Goal: Transaction & Acquisition: Purchase product/service

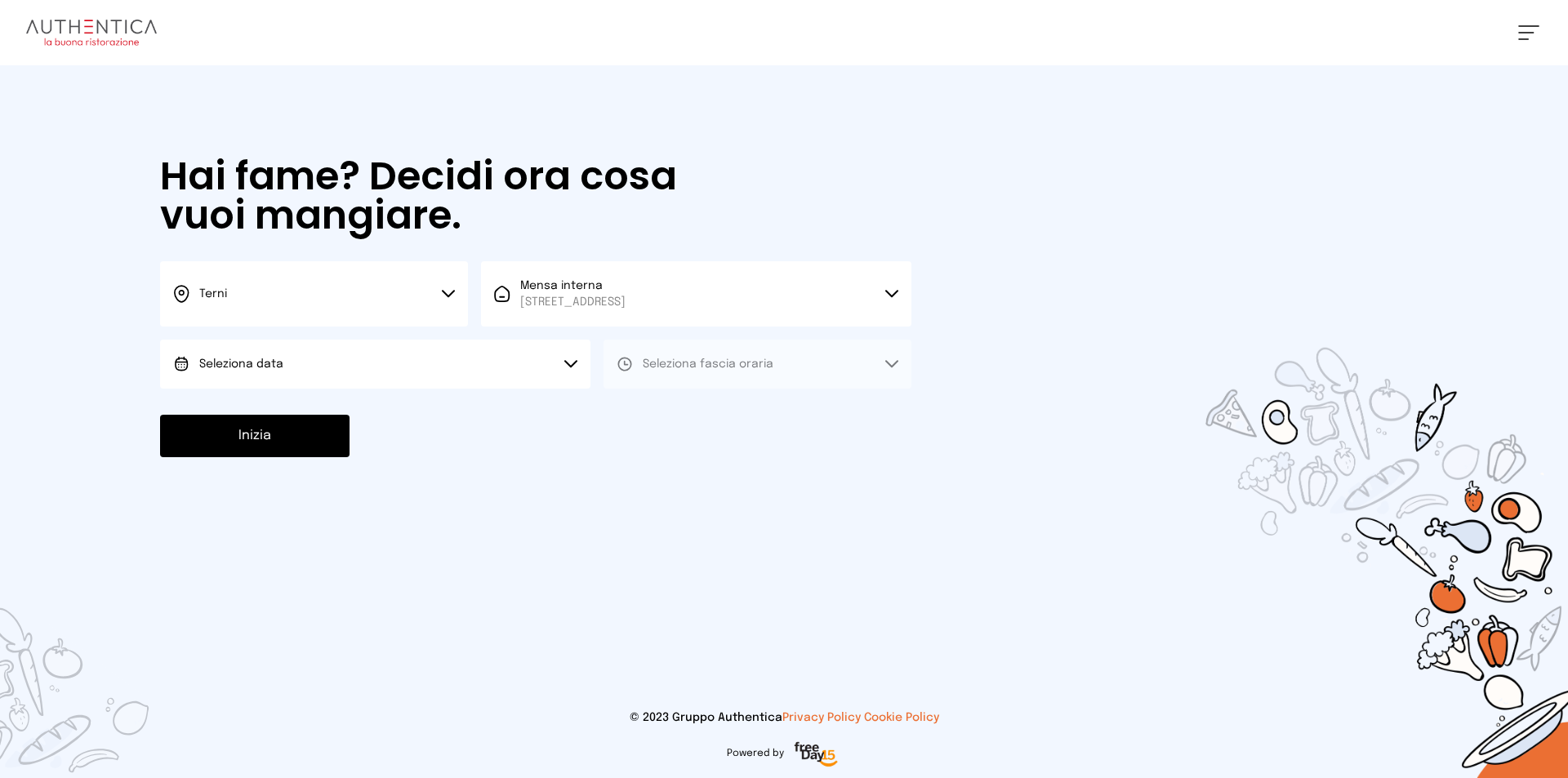
click at [301, 368] on button "Seleziona data" at bounding box center [375, 364] width 430 height 49
click at [306, 428] on li "Oggi, 18/09/2025" at bounding box center [375, 410] width 430 height 43
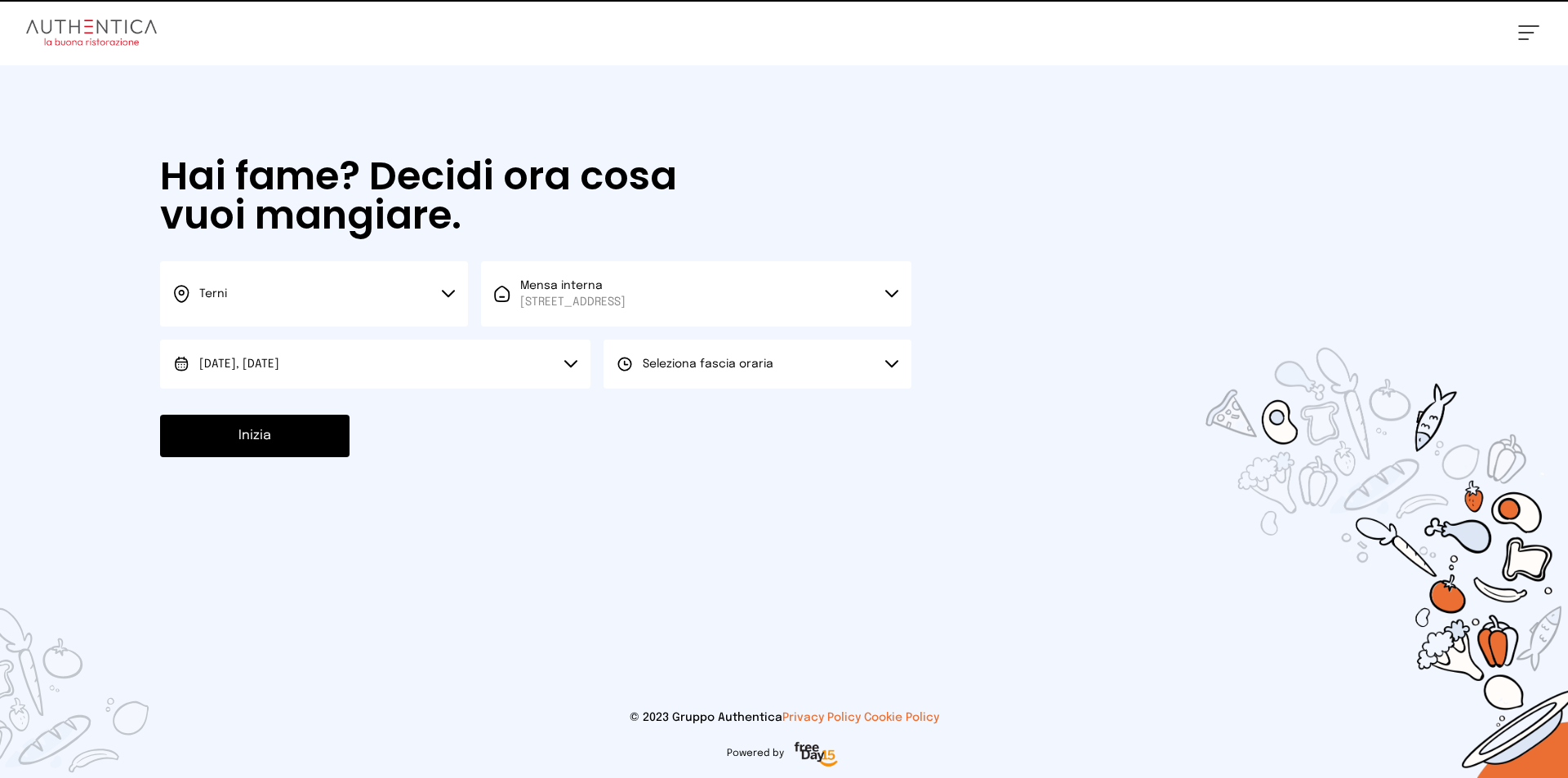
click at [694, 361] on span "Seleziona fascia oraria" at bounding box center [708, 365] width 130 height 12
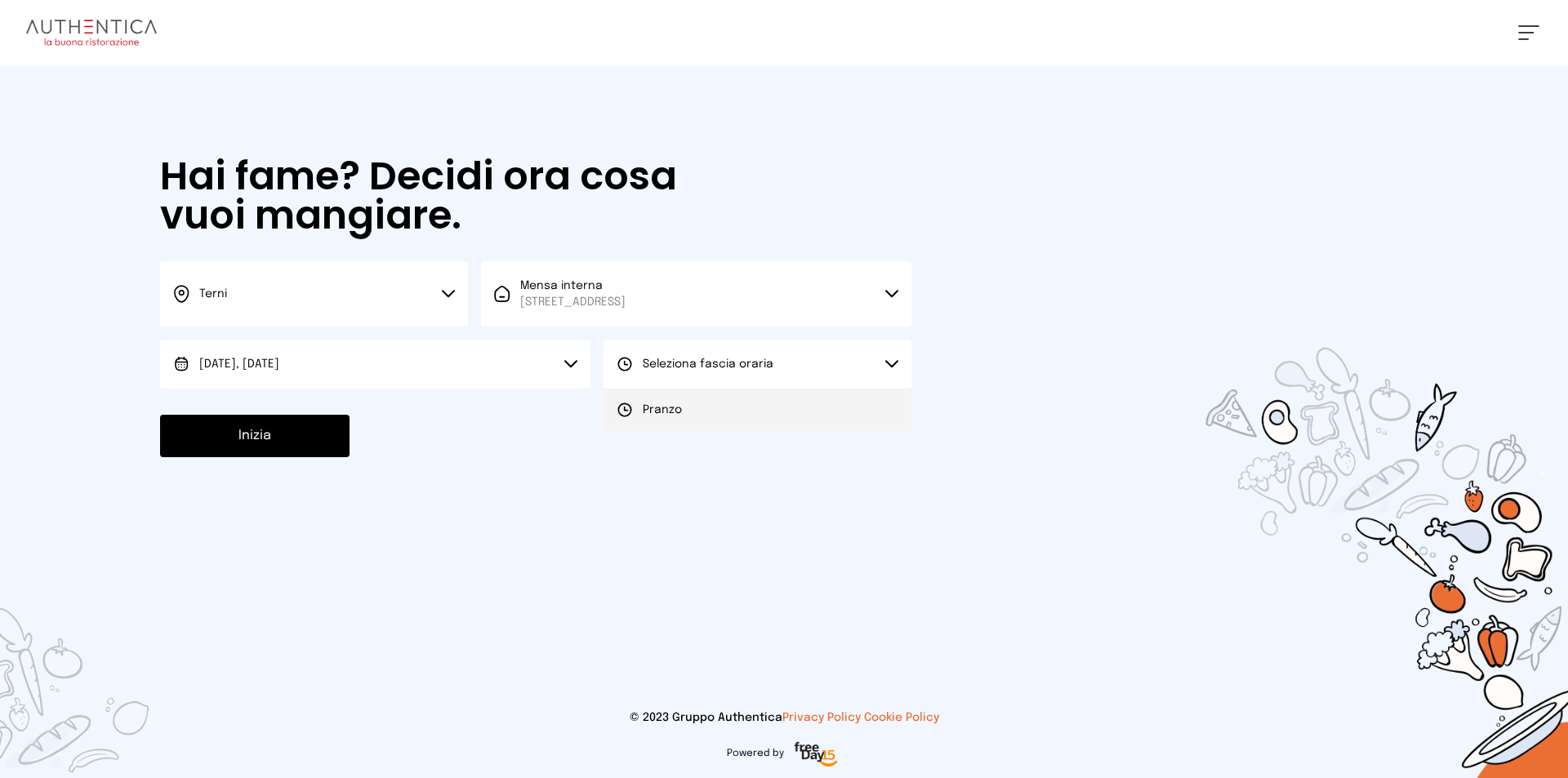
drag, startPoint x: 669, startPoint y: 396, endPoint x: 624, endPoint y: 415, distance: 48.8
click at [669, 397] on li "Pranzo" at bounding box center [757, 410] width 307 height 43
click at [265, 435] on button "Inizia" at bounding box center [255, 436] width 190 height 43
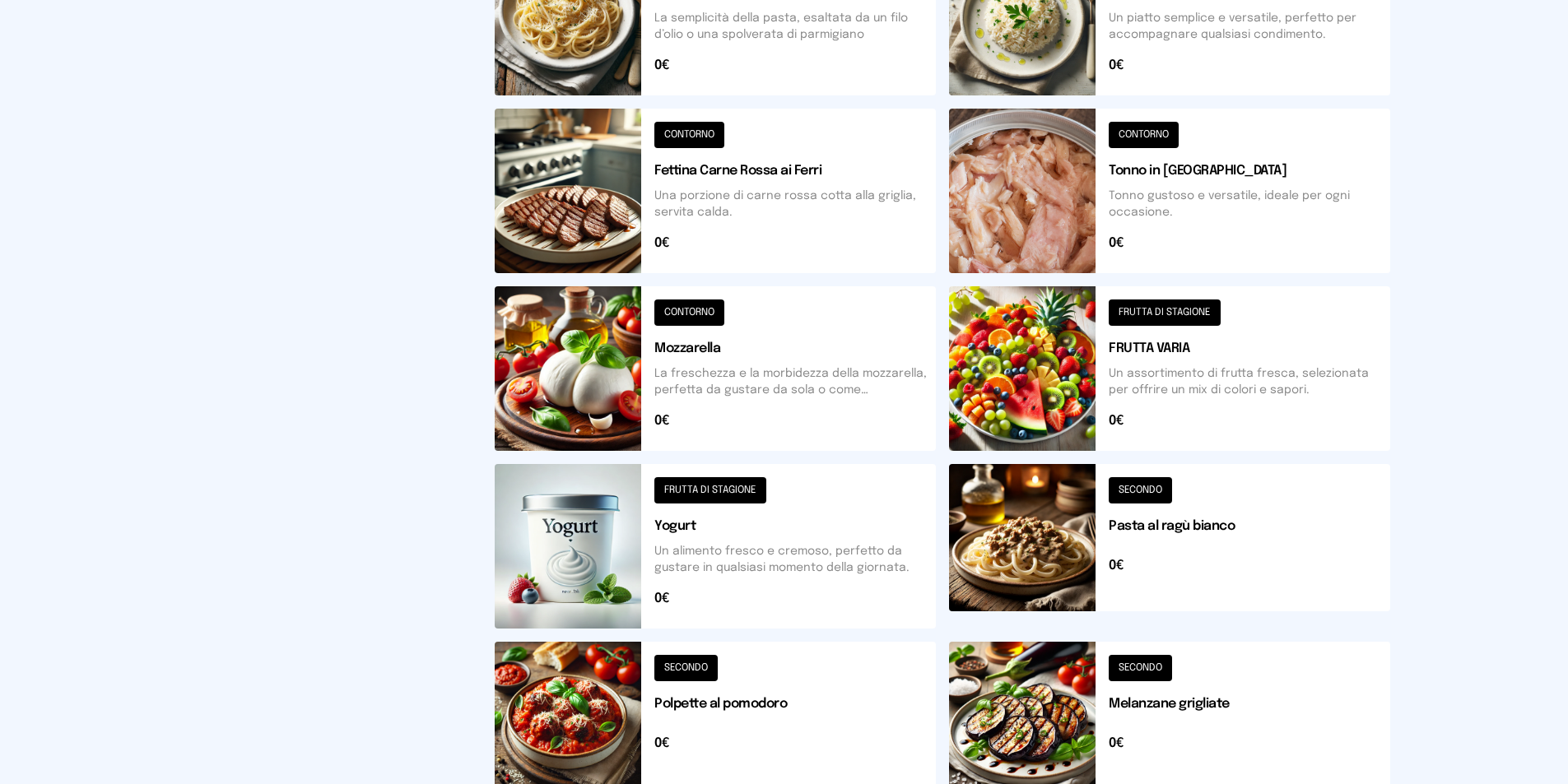
scroll to position [562, 0]
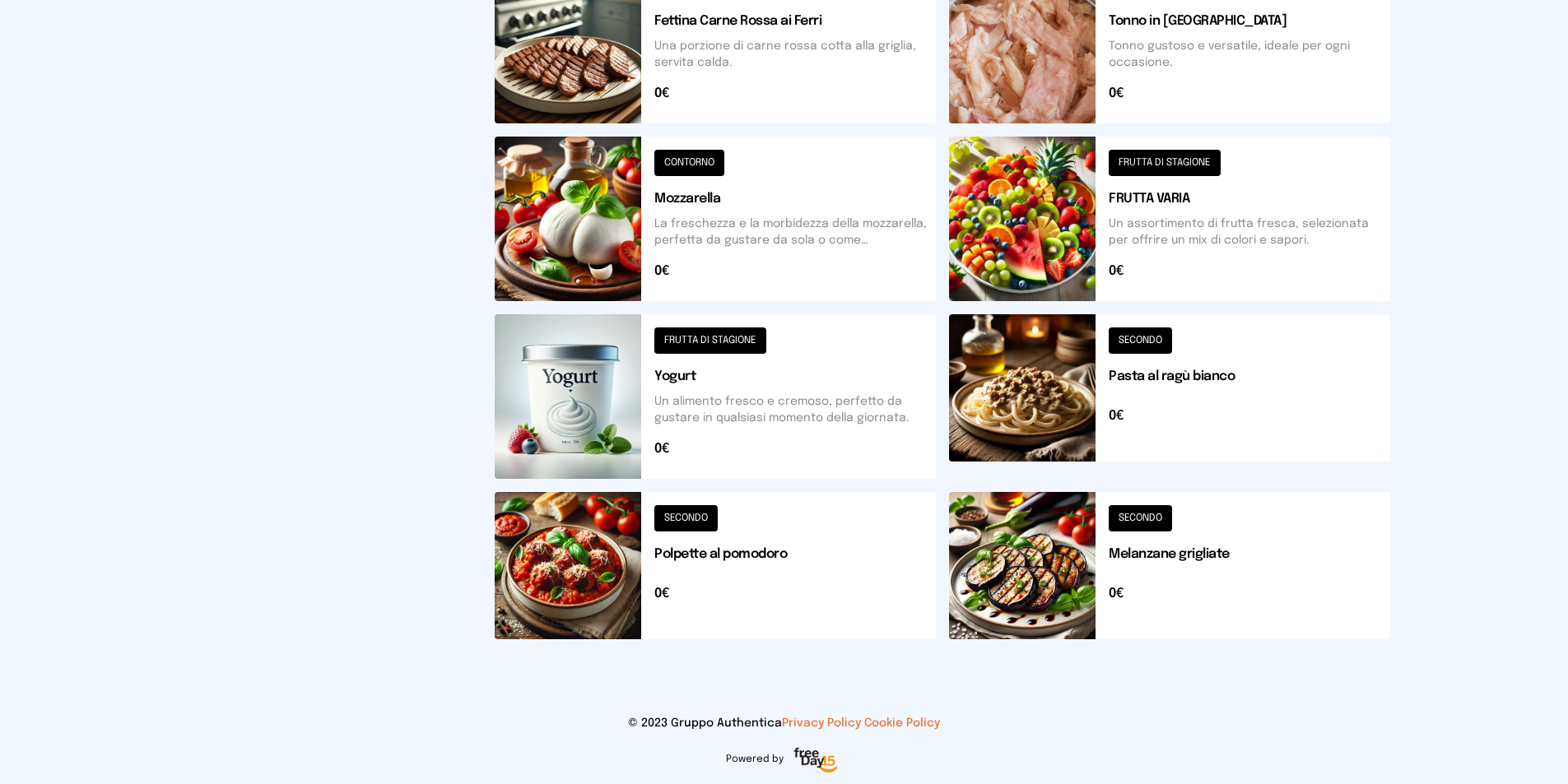
click at [661, 557] on button at bounding box center [716, 565] width 441 height 147
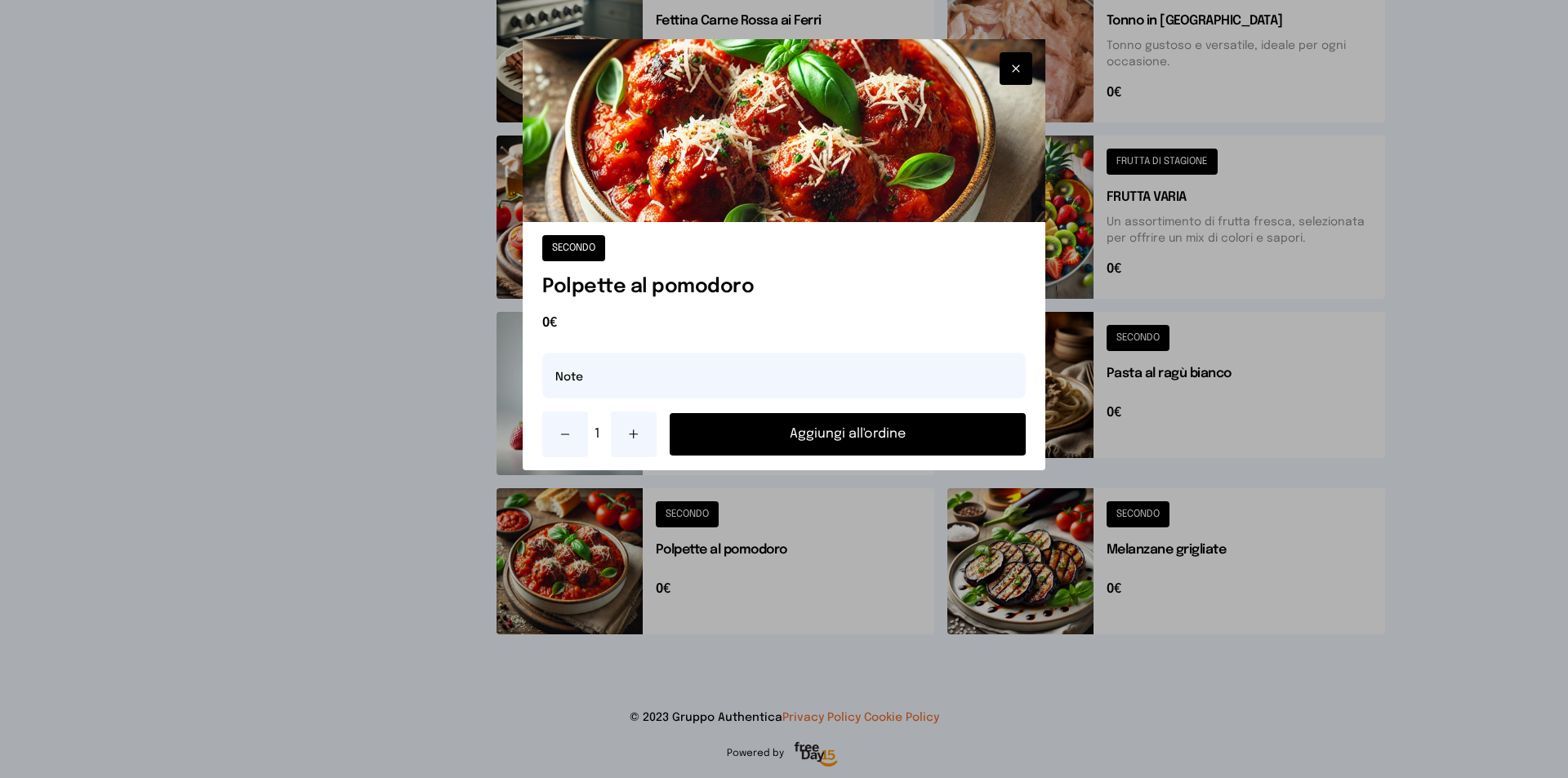
click at [775, 421] on button "Aggiungi all'ordine" at bounding box center [847, 435] width 356 height 43
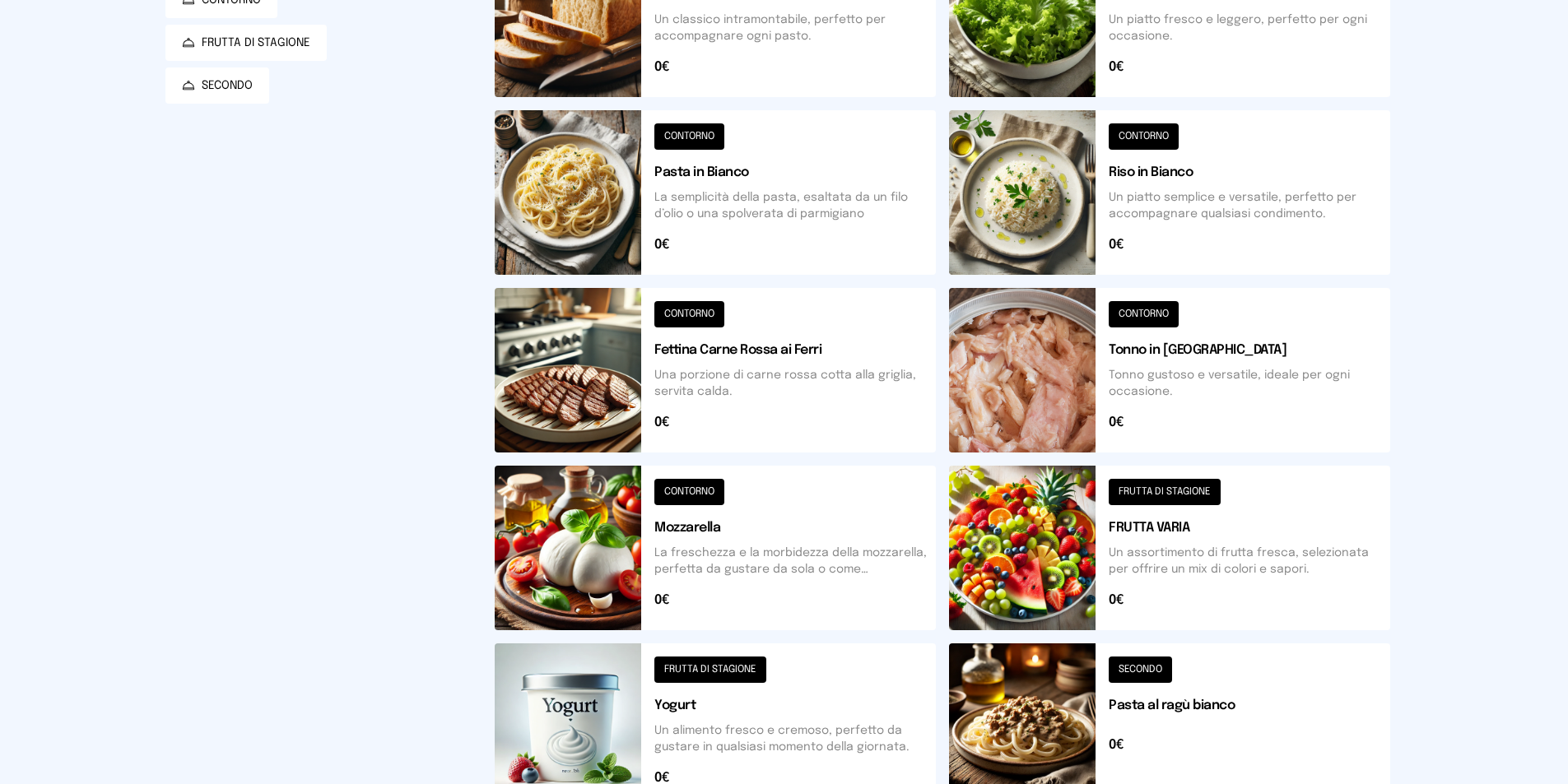
scroll to position [0, 0]
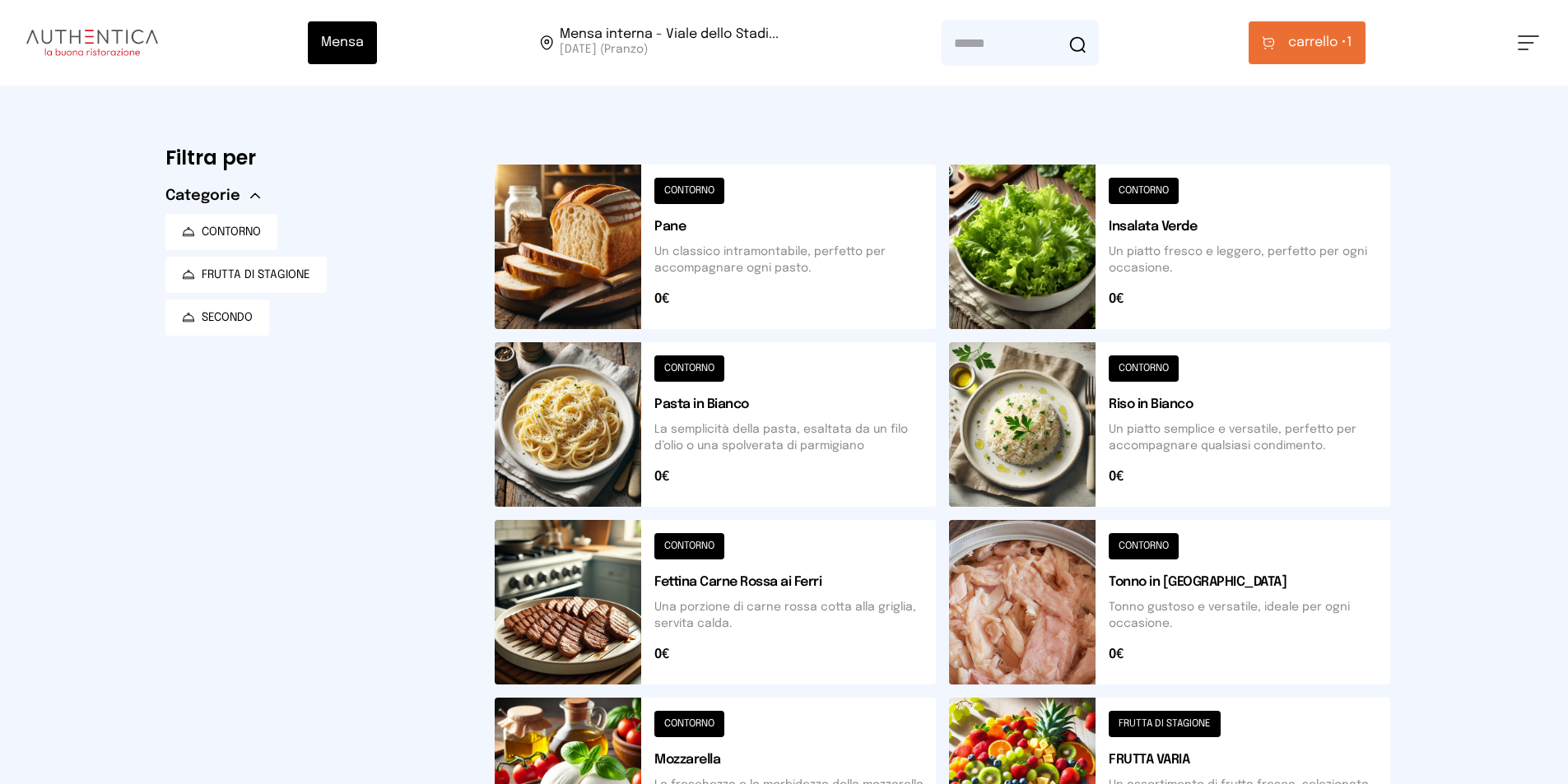
click at [1151, 321] on button at bounding box center [1170, 247] width 441 height 165
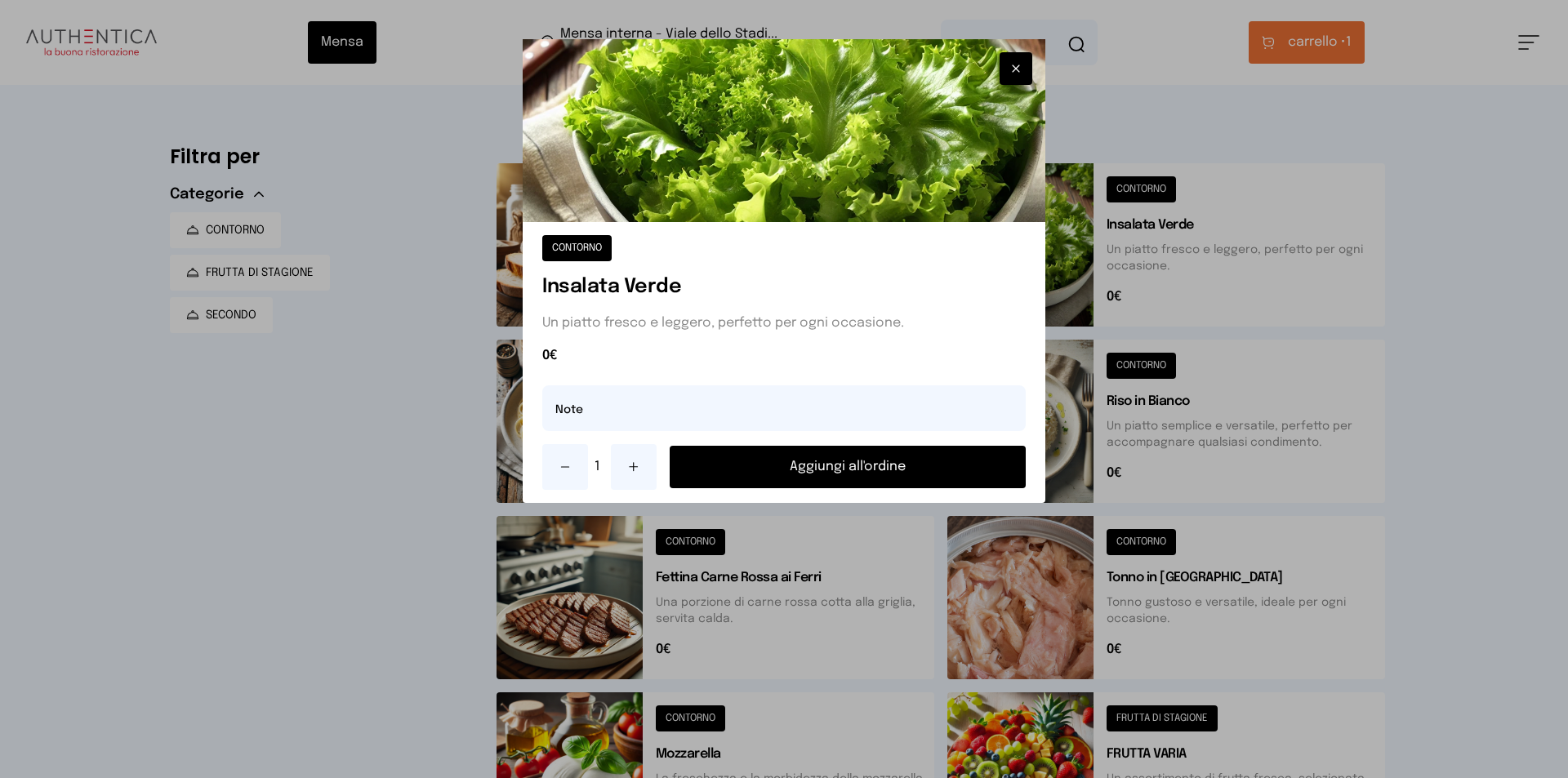
click at [932, 474] on button "Aggiungi all'ordine" at bounding box center [847, 467] width 356 height 43
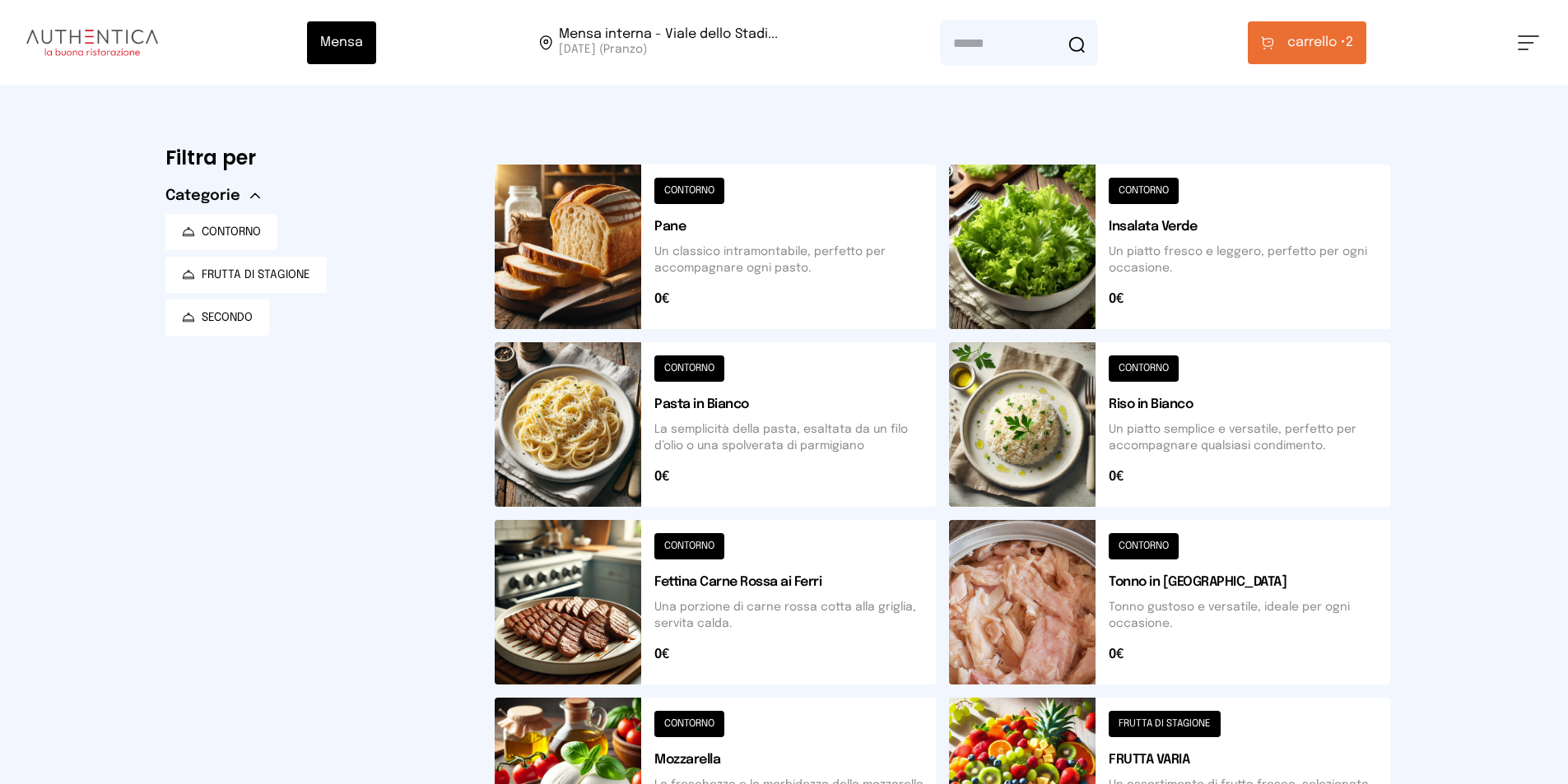
click at [746, 294] on button at bounding box center [716, 247] width 441 height 165
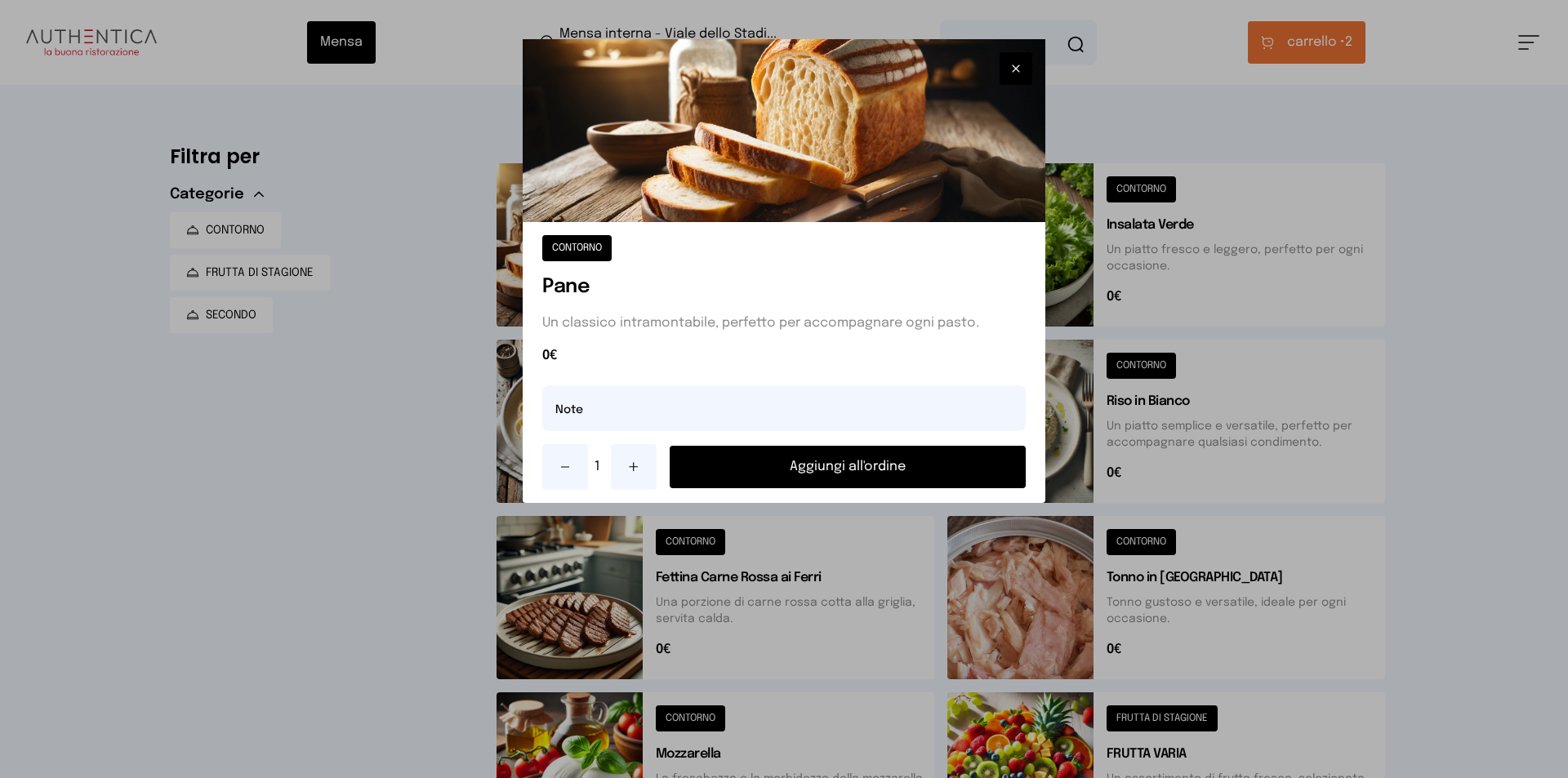
click at [1404, 194] on div at bounding box center [784, 389] width 1568 height 778
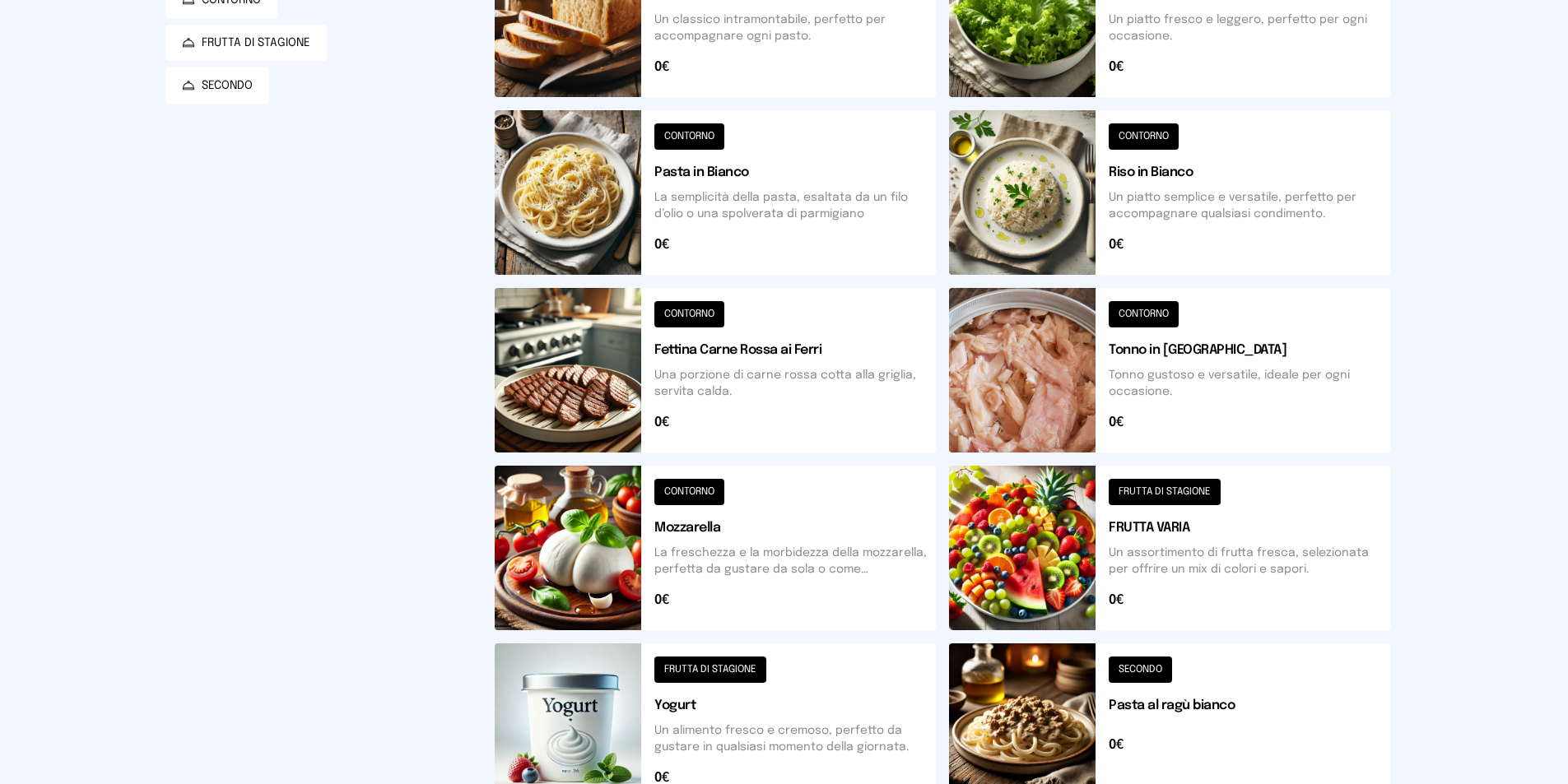
scroll to position [68, 0]
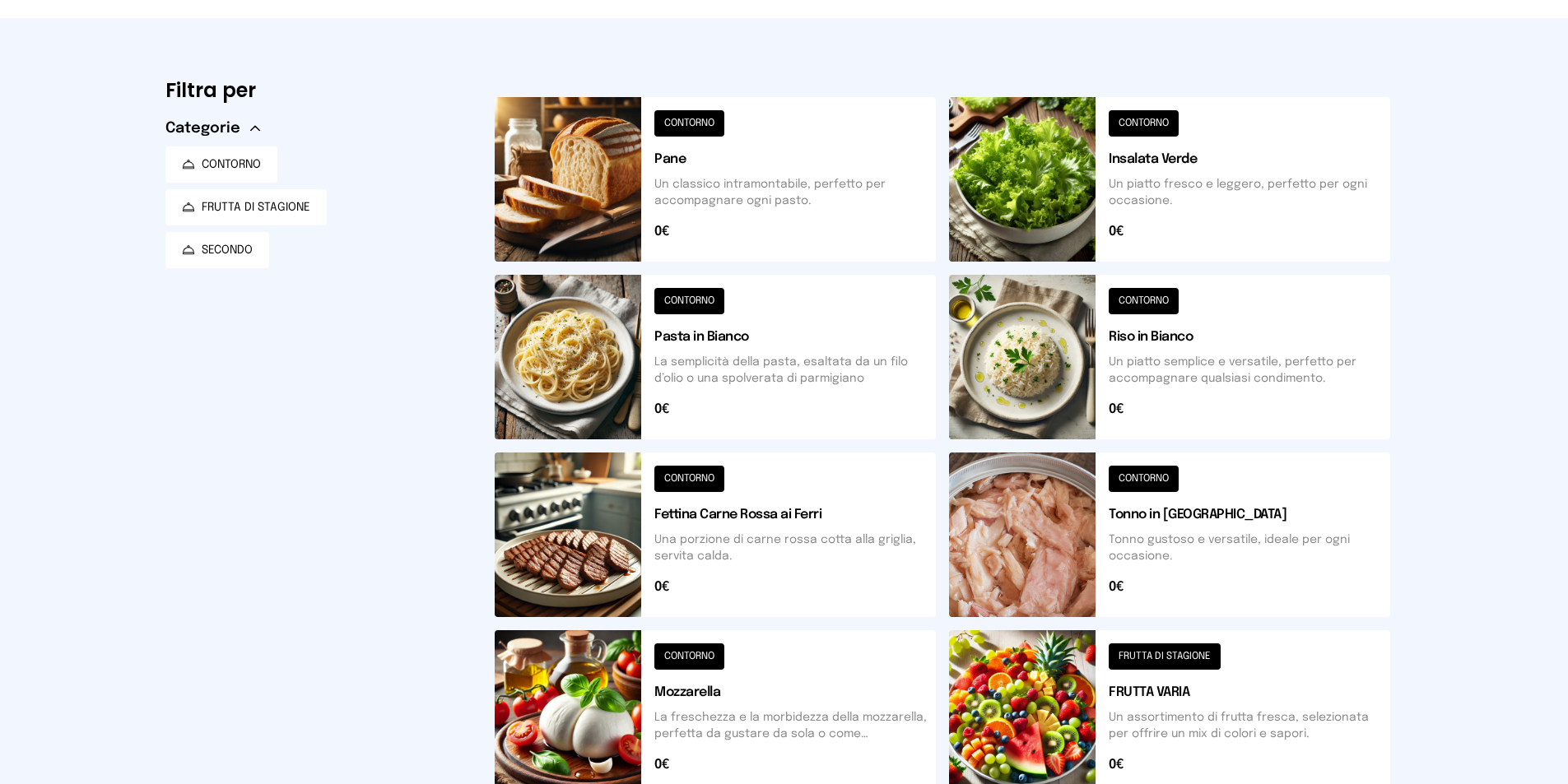
click at [779, 191] on button at bounding box center [716, 179] width 441 height 165
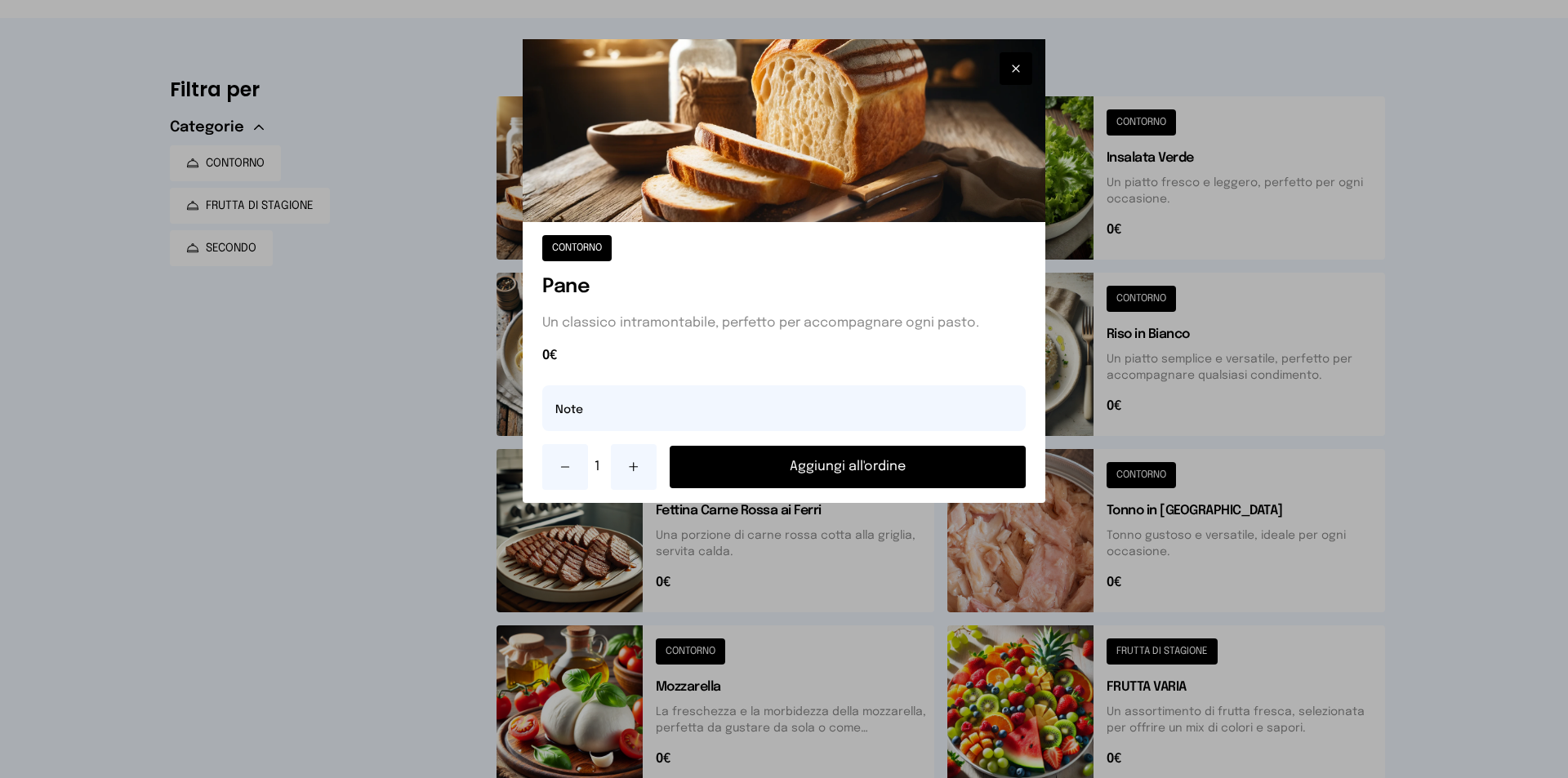
click at [776, 460] on button "Aggiungi all'ordine" at bounding box center [847, 467] width 356 height 43
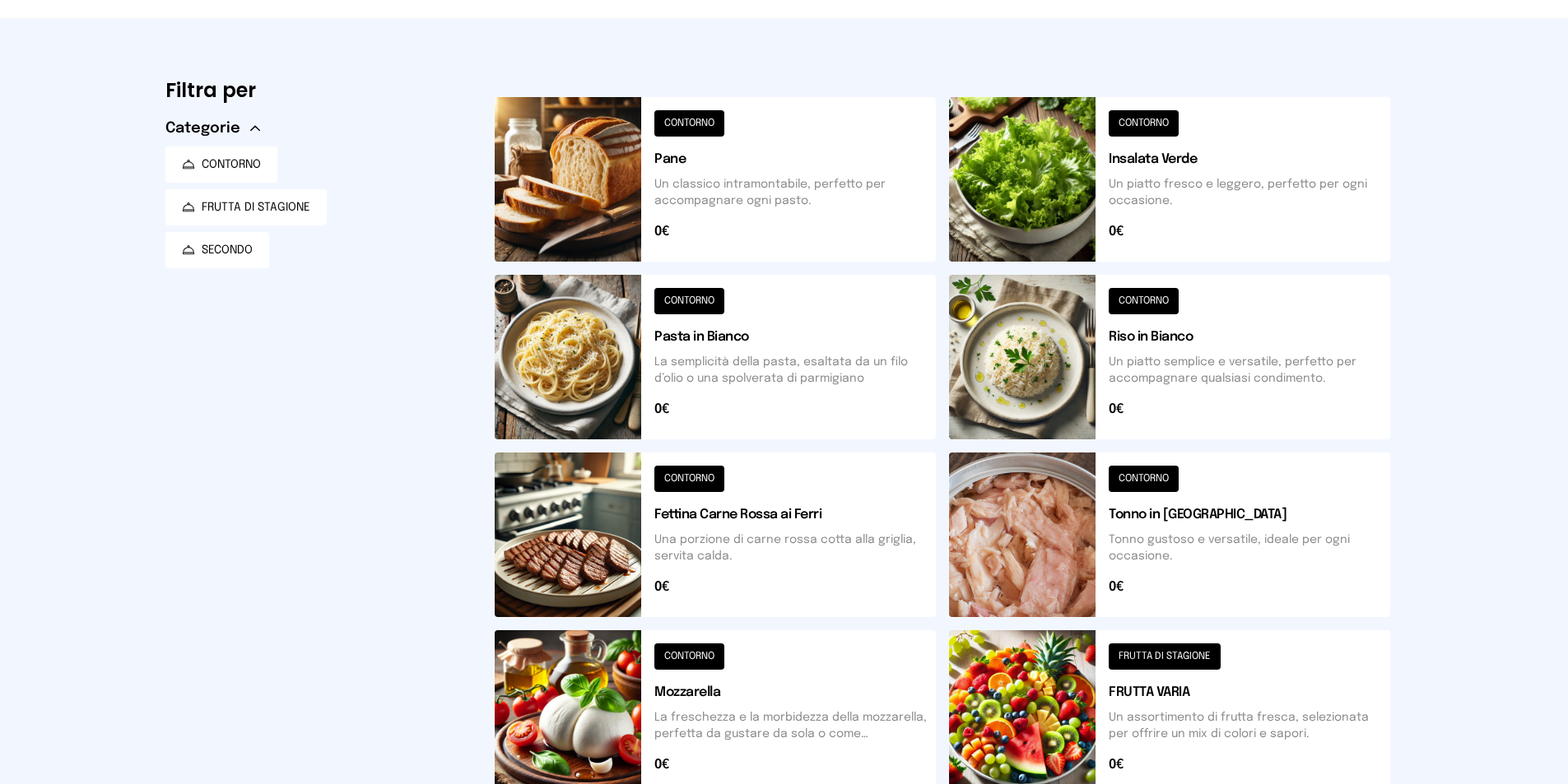
scroll to position [0, 0]
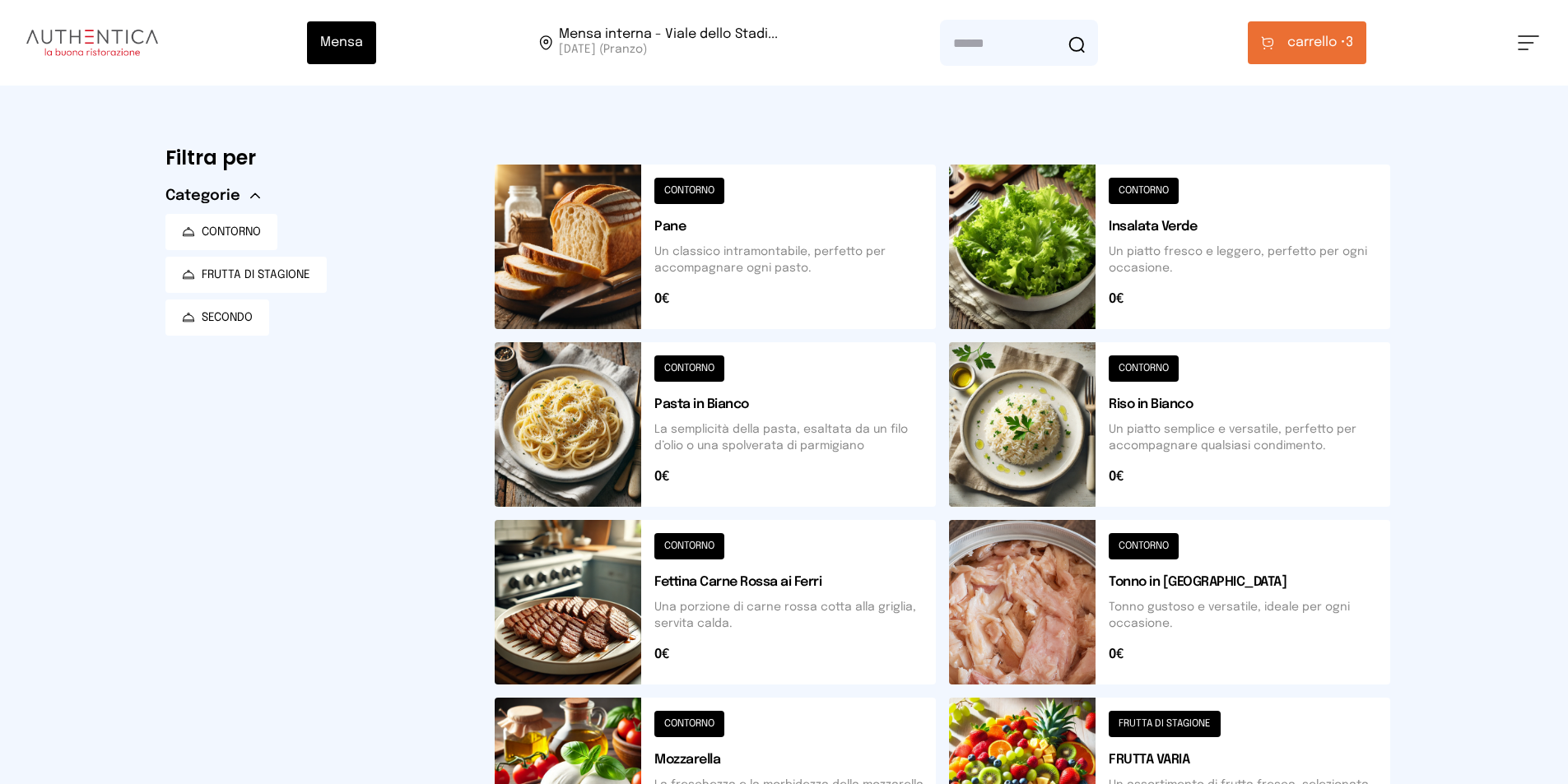
click at [1340, 22] on button "carrello • 3" at bounding box center [1307, 43] width 119 height 43
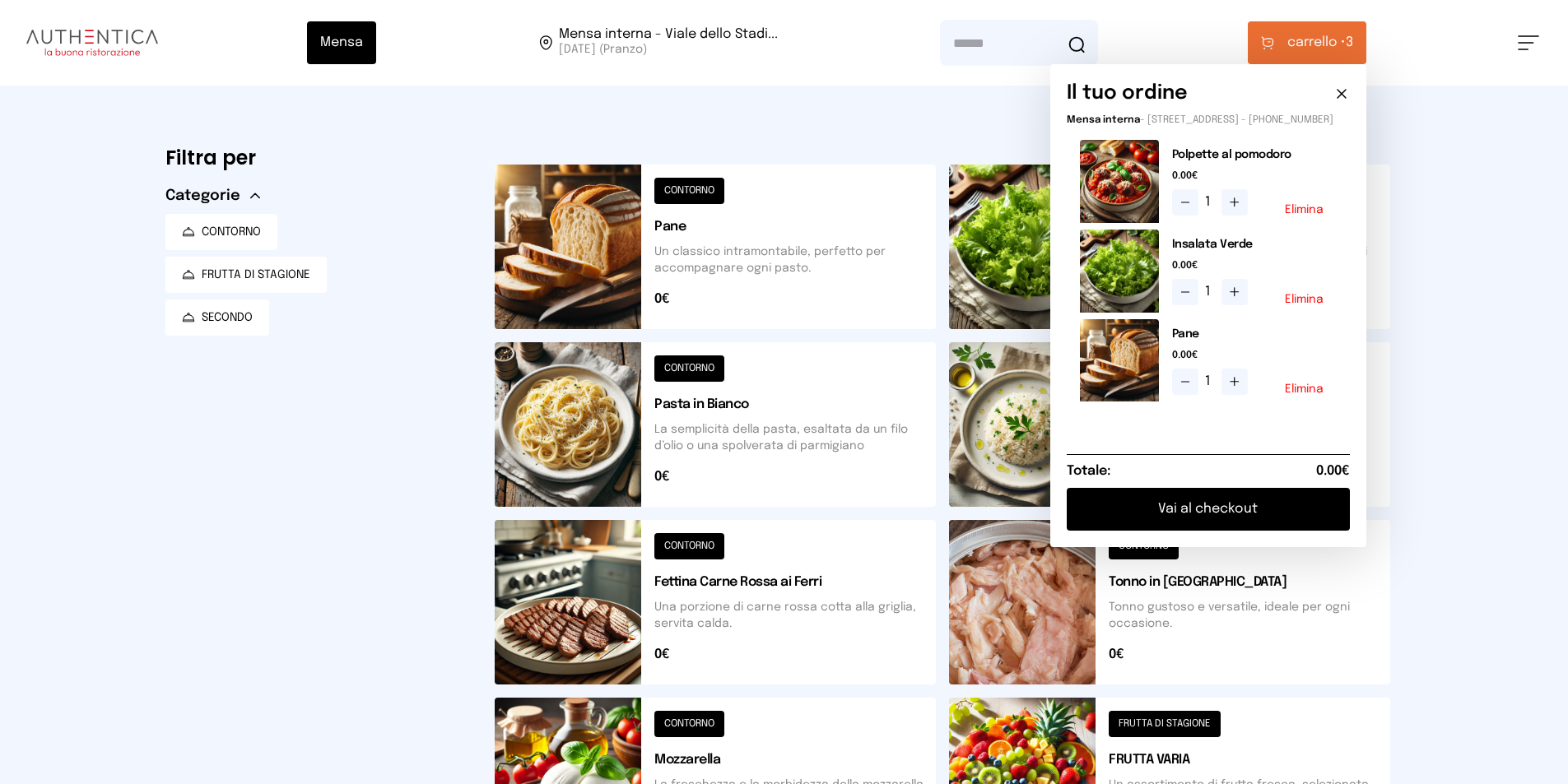
click at [1256, 525] on button "Vai al checkout" at bounding box center [1208, 510] width 283 height 43
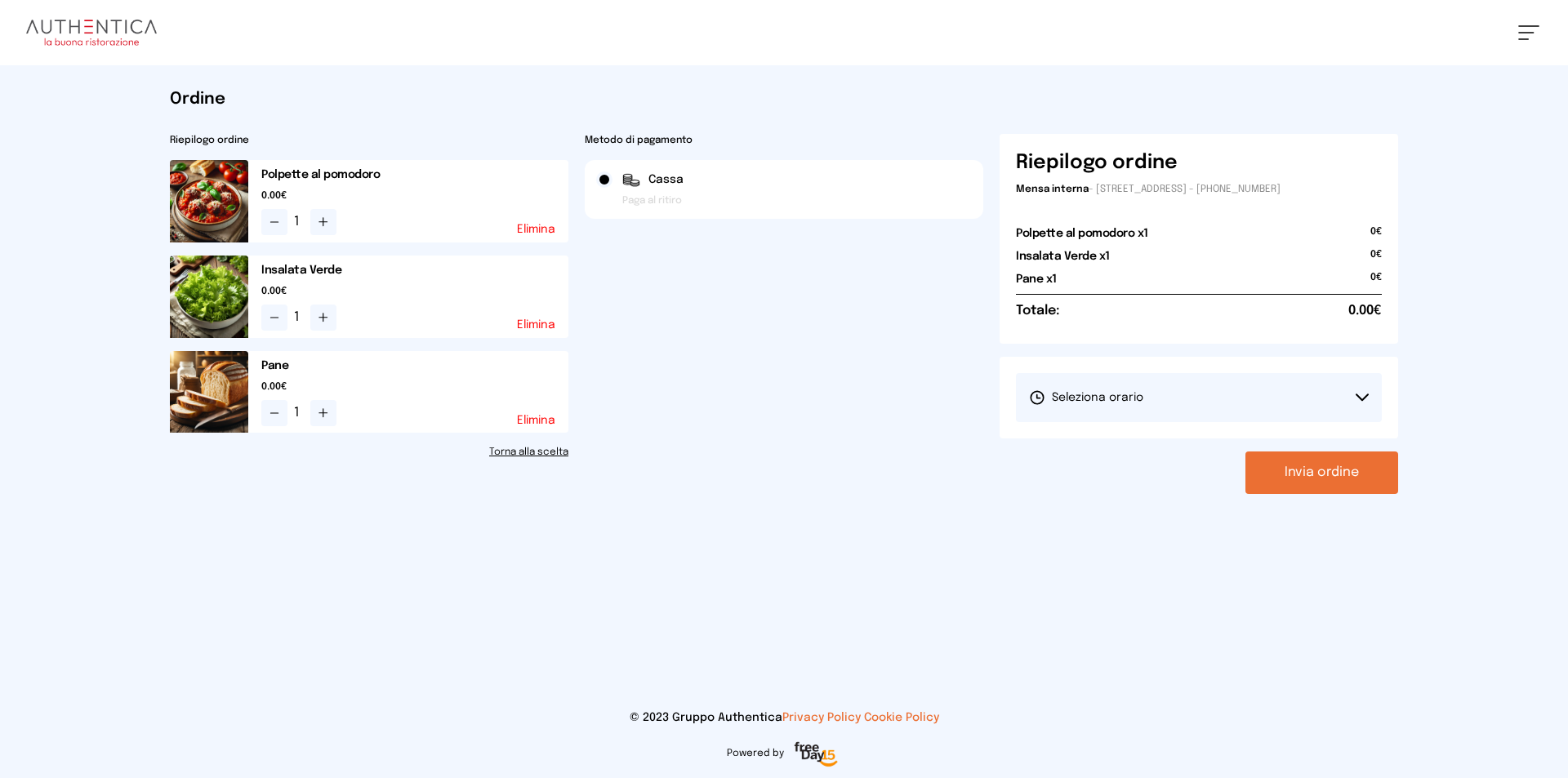
click at [1178, 399] on button "Seleziona orario" at bounding box center [1198, 398] width 366 height 49
click at [1162, 438] on li "1° Turno (13:00 - 15:00)" at bounding box center [1198, 443] width 366 height 43
click at [1324, 466] on button "Invia ordine" at bounding box center [1321, 473] width 153 height 43
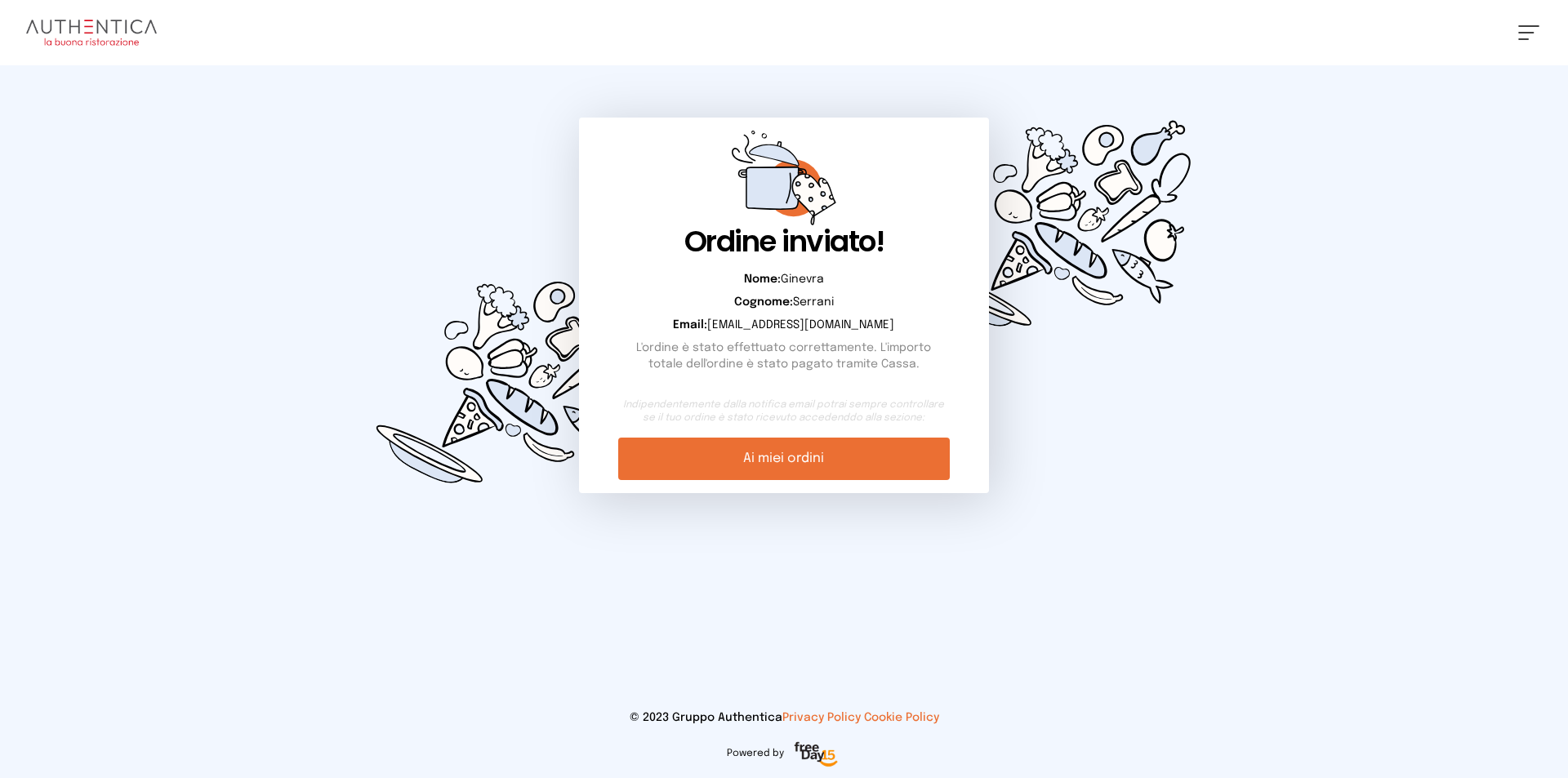
click at [1534, 31] on button at bounding box center [1529, 32] width 21 height 15
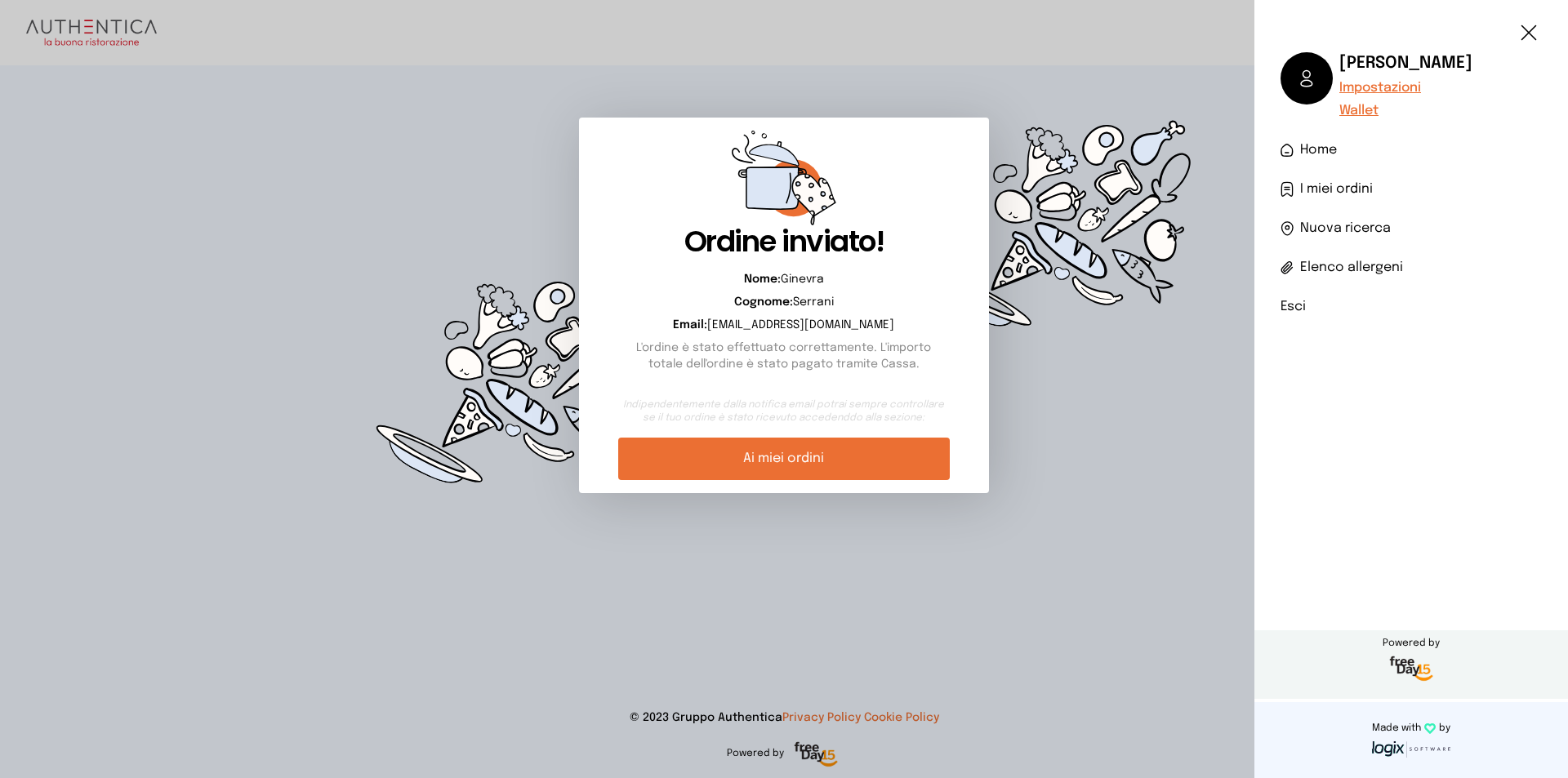
click at [1347, 186] on span "I miei ordini" at bounding box center [1336, 190] width 73 height 19
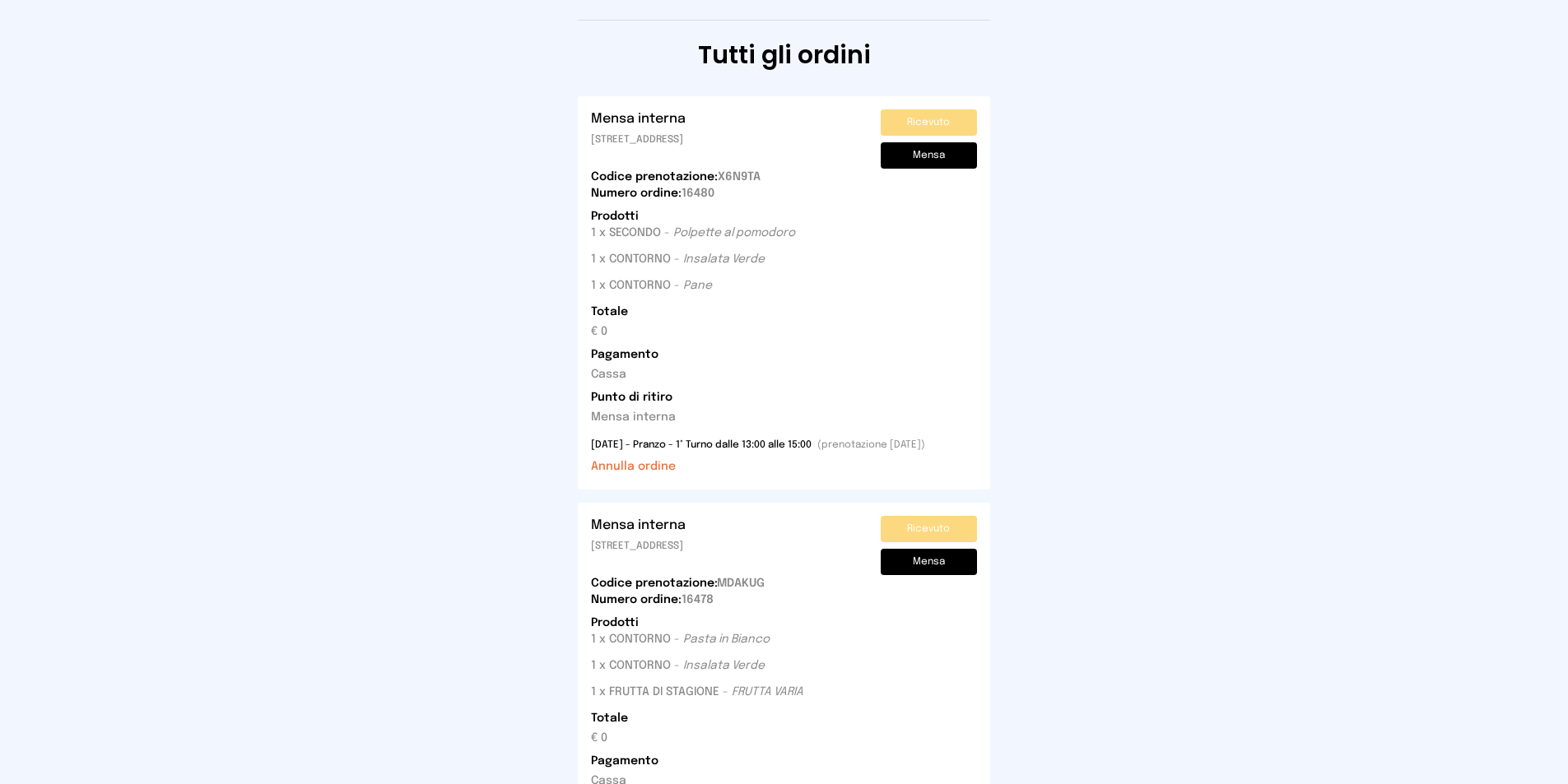
scroll to position [576, 0]
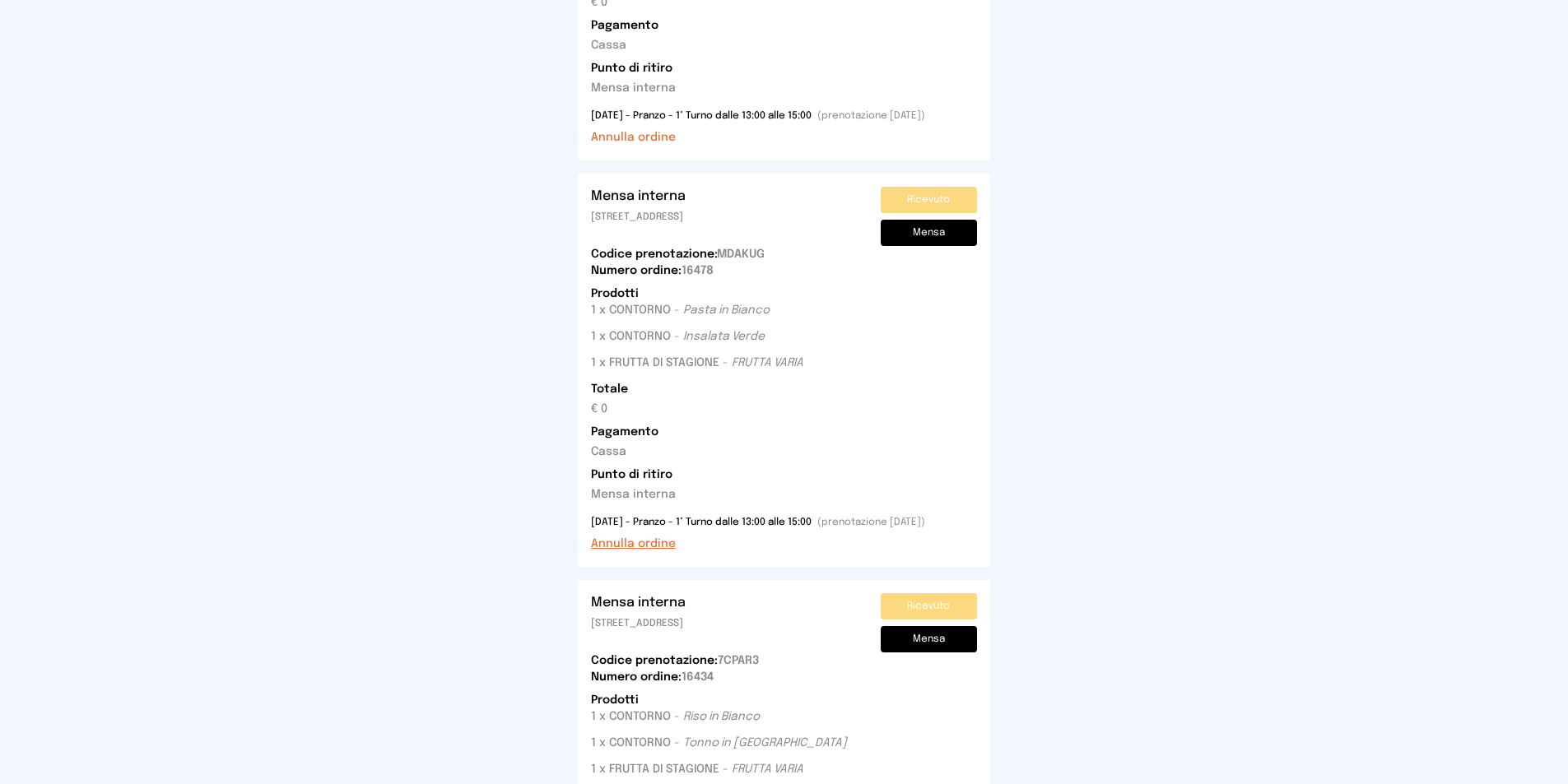
click at [641, 543] on button "Annulla ordine" at bounding box center [633, 544] width 84 height 17
click at [640, 541] on button "Annulla ordine" at bounding box center [633, 544] width 84 height 17
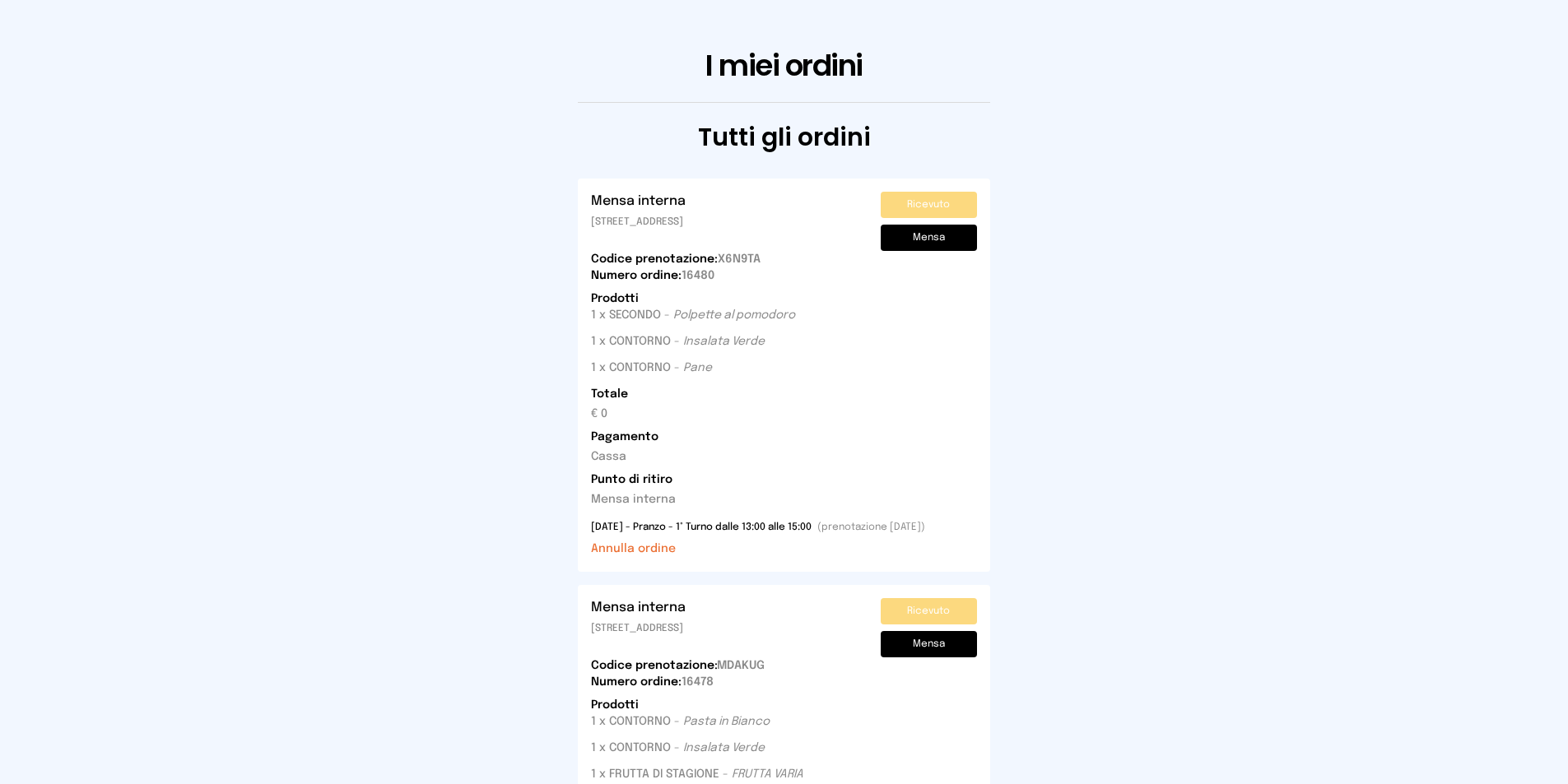
scroll to position [659, 0]
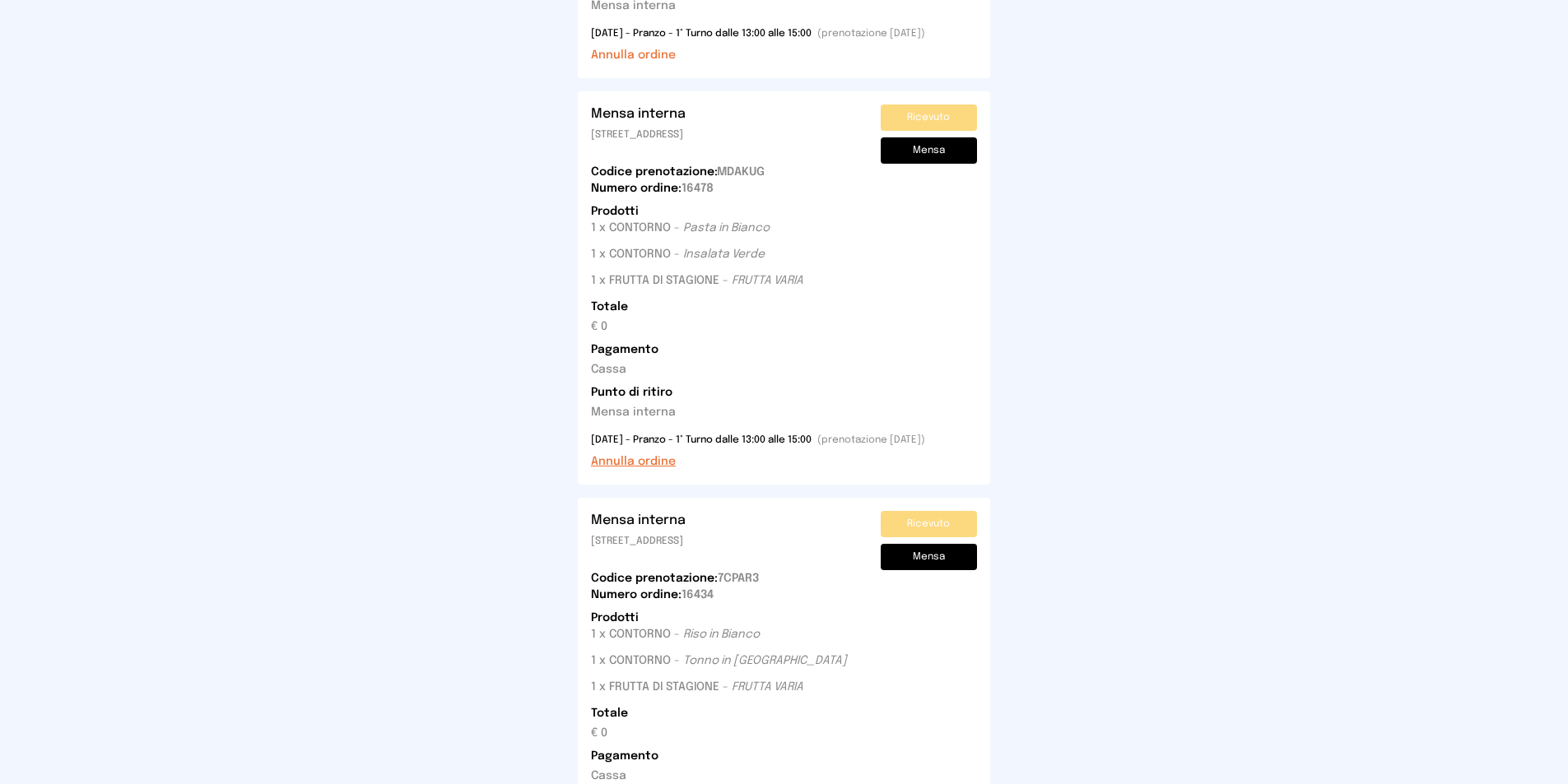
click at [629, 464] on button "Annulla ordine" at bounding box center [633, 462] width 84 height 17
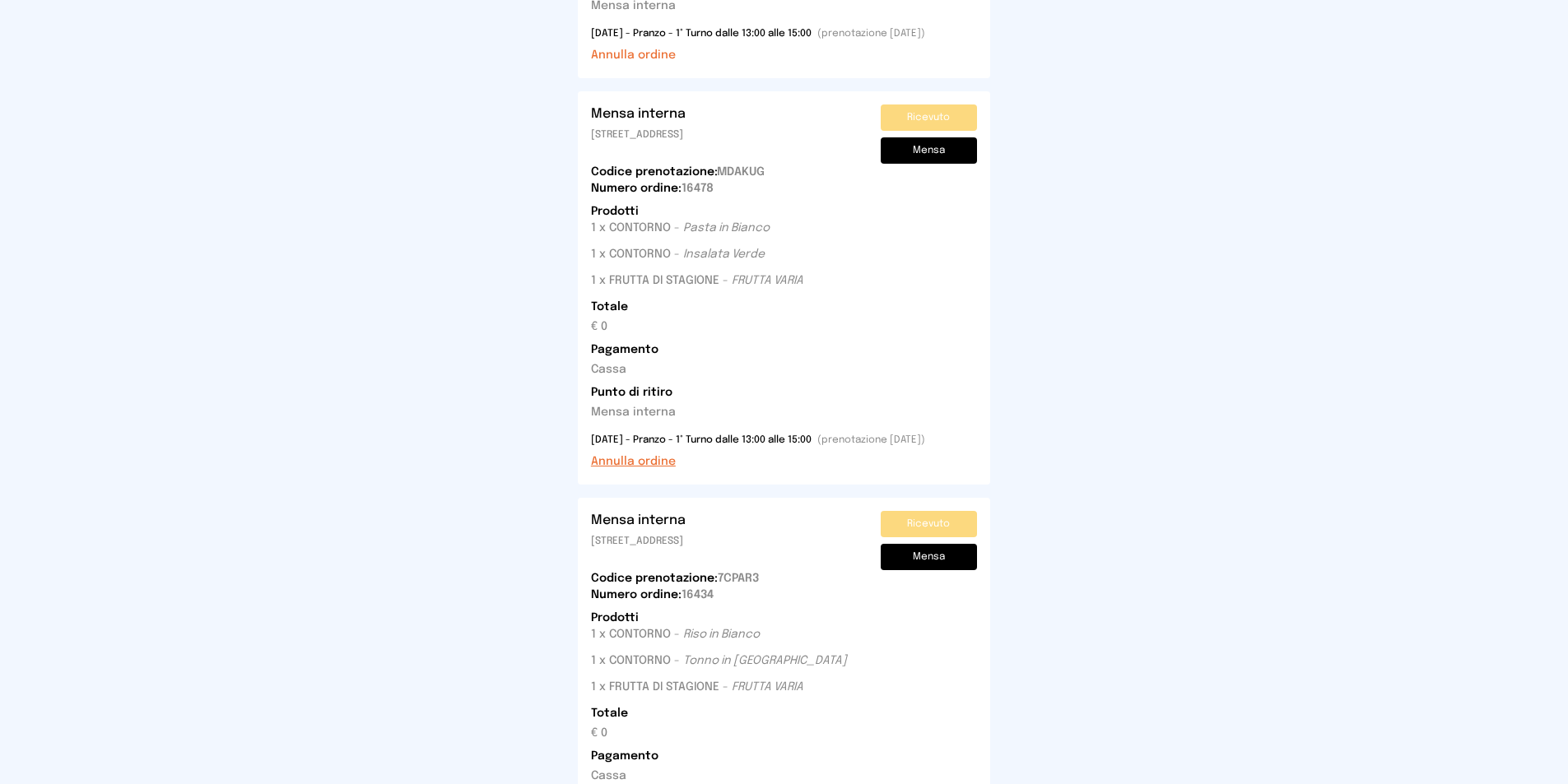
click at [629, 464] on button "Annulla ordine" at bounding box center [633, 462] width 84 height 17
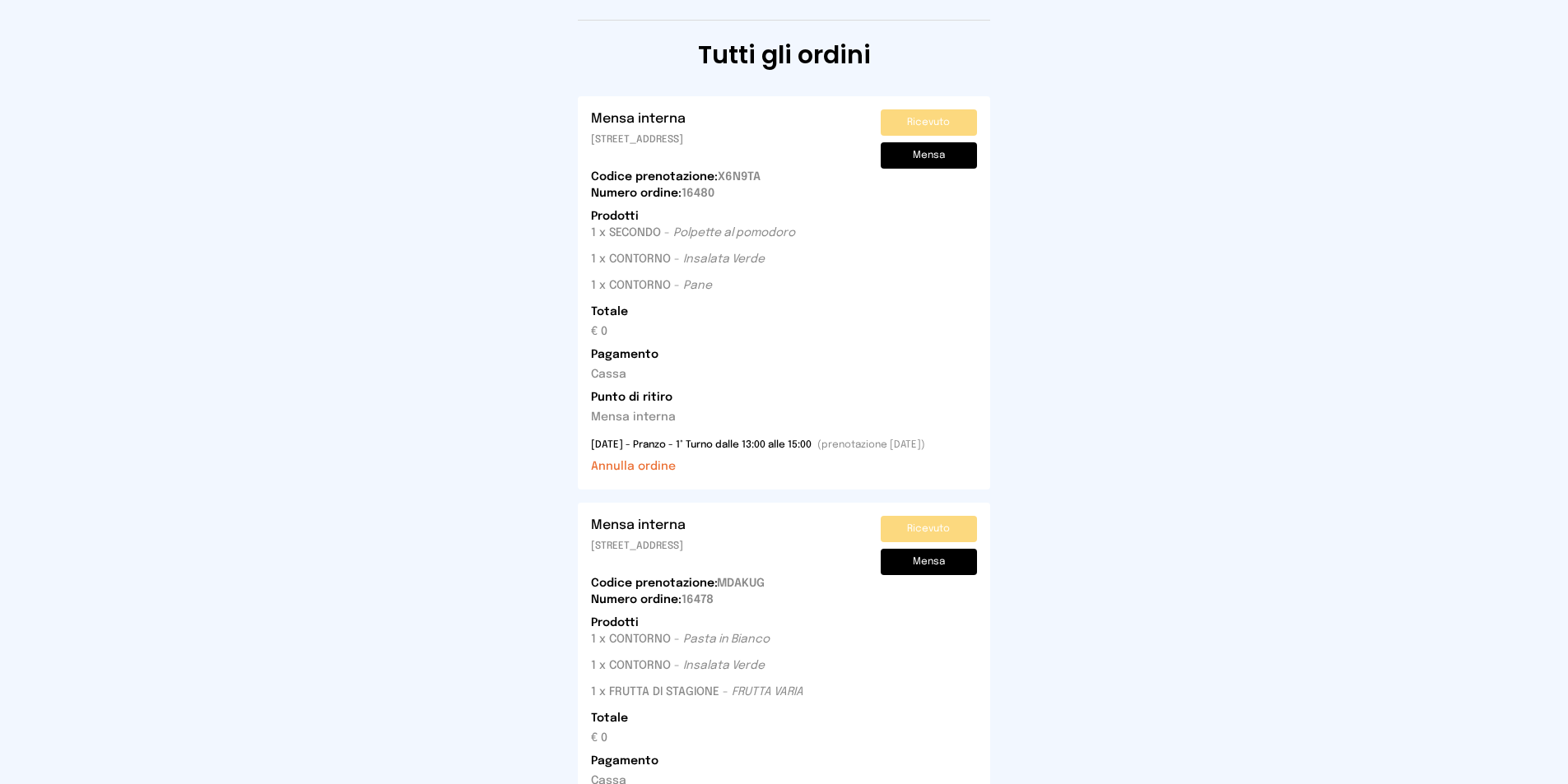
scroll to position [0, 0]
